Goal: Information Seeking & Learning: Check status

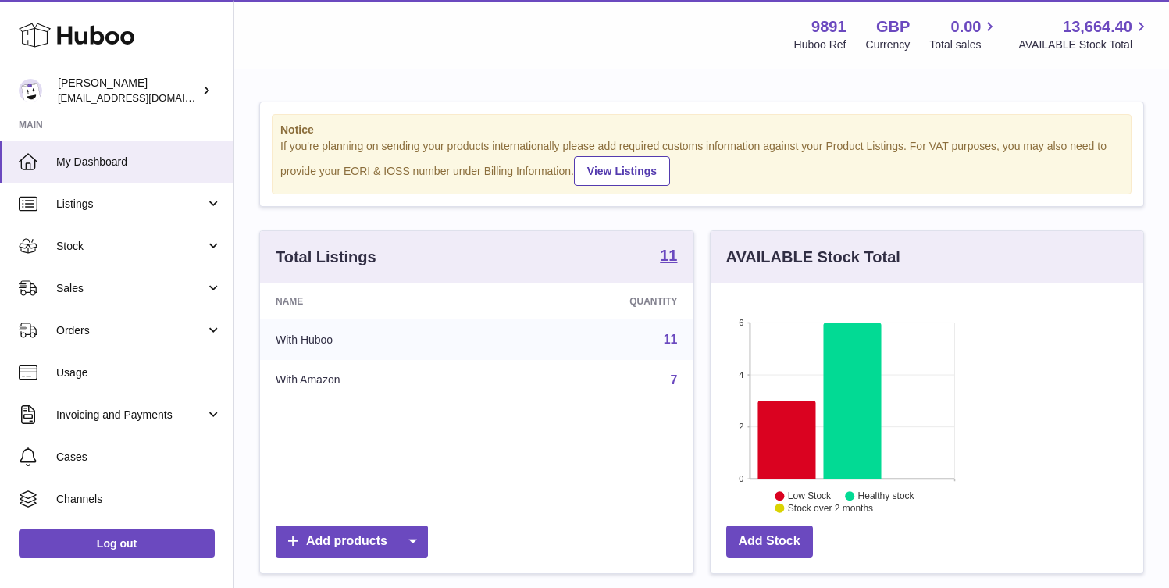
scroll to position [244, 283]
click at [115, 304] on link "Sales" at bounding box center [116, 288] width 233 height 42
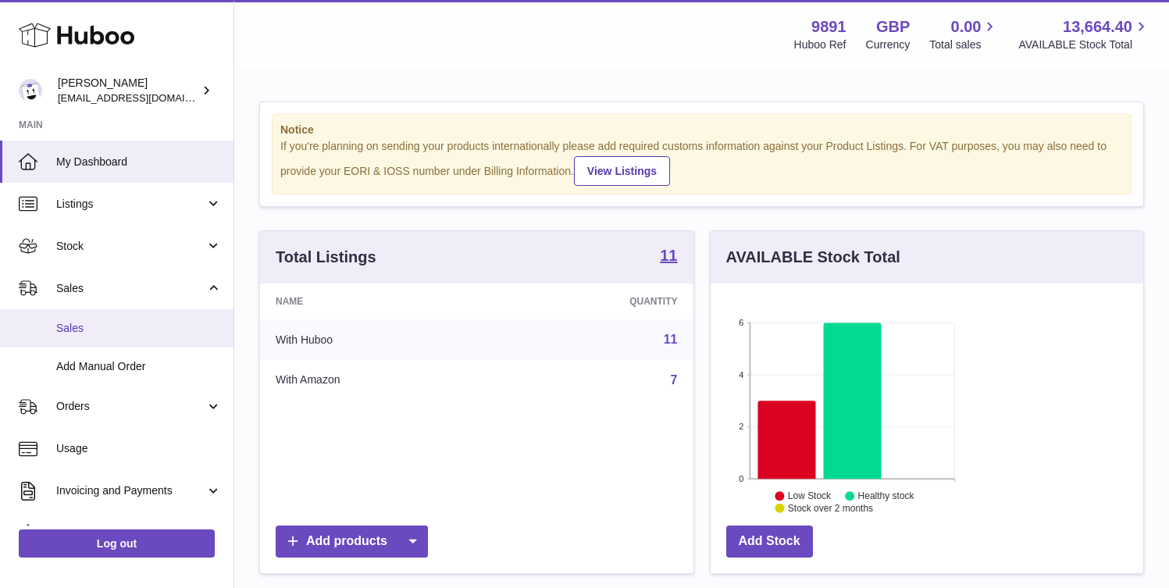
click at [93, 330] on span "Sales" at bounding box center [139, 328] width 166 height 15
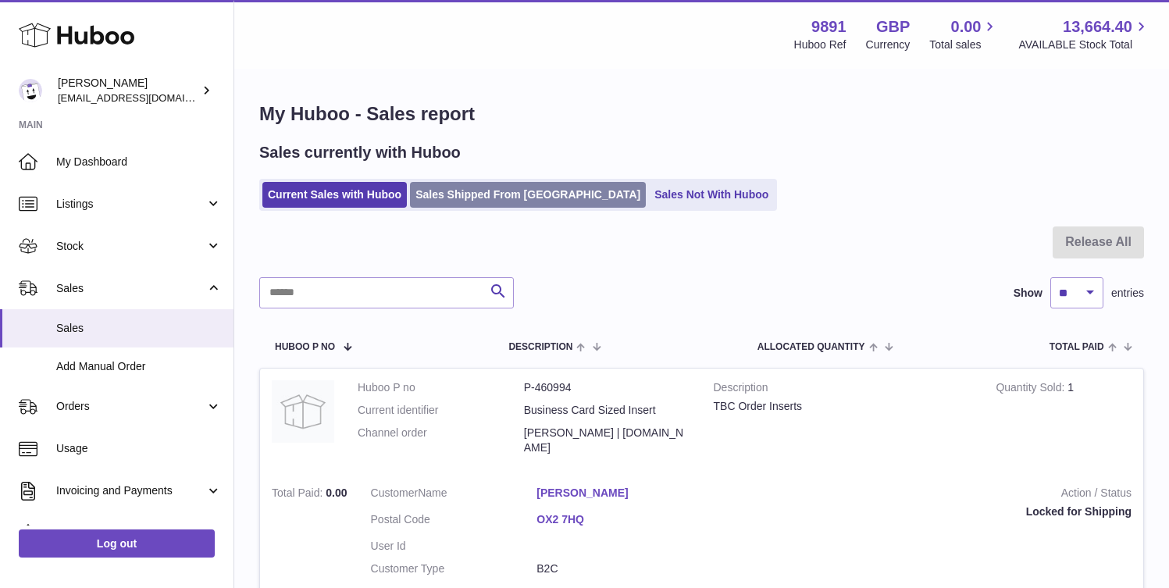
click at [479, 192] on link "Sales Shipped From [GEOGRAPHIC_DATA]" at bounding box center [528, 195] width 236 height 26
